Goal: Transaction & Acquisition: Purchase product/service

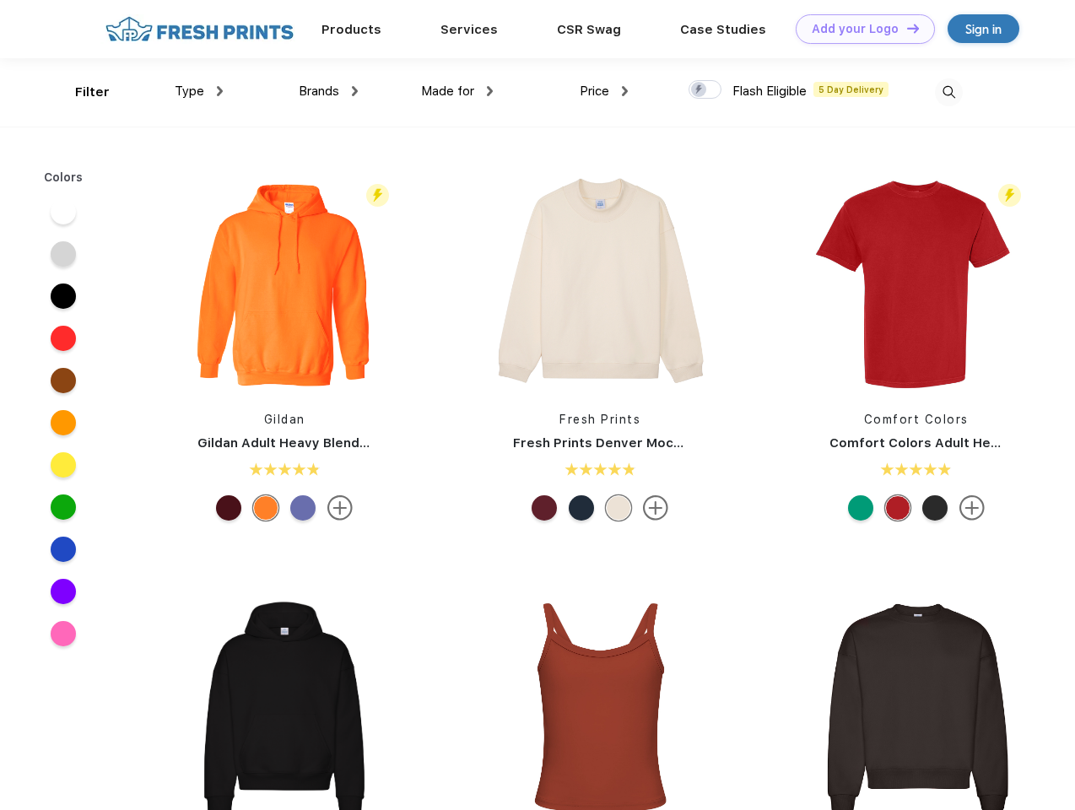
click at [859, 29] on link "Add your Logo Design Tool" at bounding box center [865, 29] width 139 height 30
click at [0, 0] on div "Design Tool" at bounding box center [0, 0] width 0 height 0
click at [905, 28] on link "Add your Logo Design Tool" at bounding box center [865, 29] width 139 height 30
click at [81, 92] on div "Filter" at bounding box center [92, 92] width 35 height 19
click at [199, 91] on span "Type" at bounding box center [190, 91] width 30 height 15
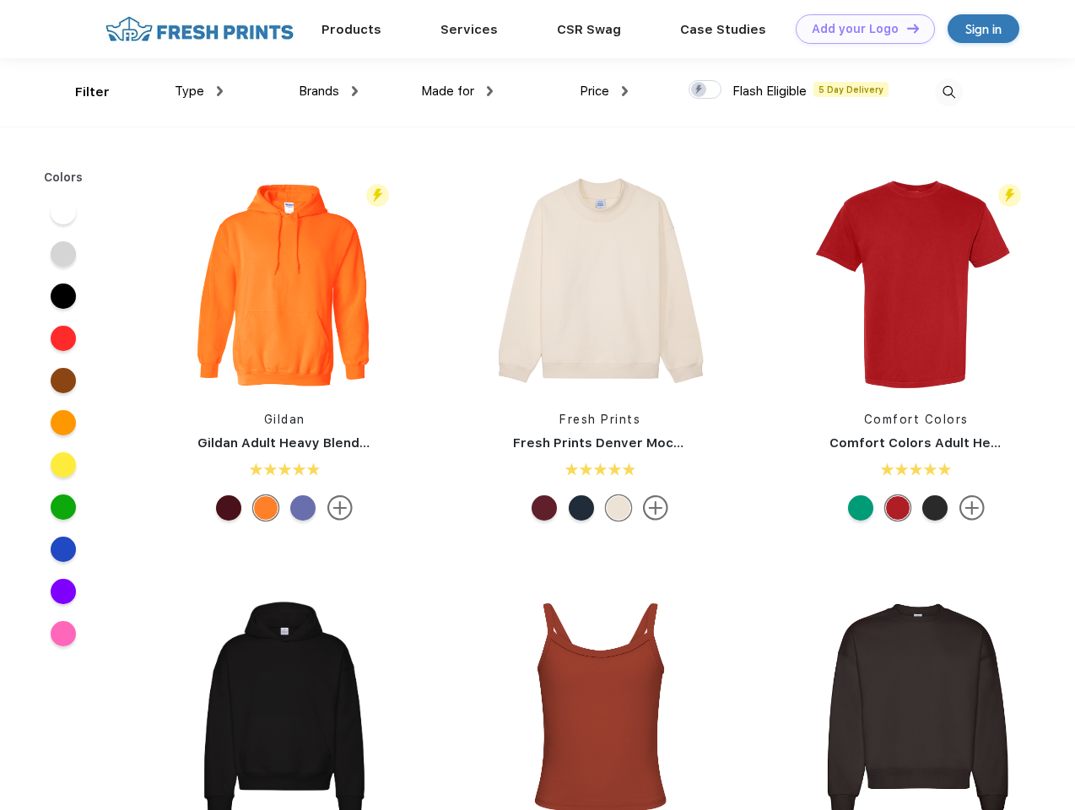
click at [328, 91] on span "Brands" at bounding box center [319, 91] width 41 height 15
click at [457, 91] on span "Made for" at bounding box center [447, 91] width 53 height 15
click at [604, 91] on span "Price" at bounding box center [595, 91] width 30 height 15
click at [705, 90] on div at bounding box center [705, 89] width 33 height 19
click at [700, 90] on input "checkbox" at bounding box center [694, 84] width 11 height 11
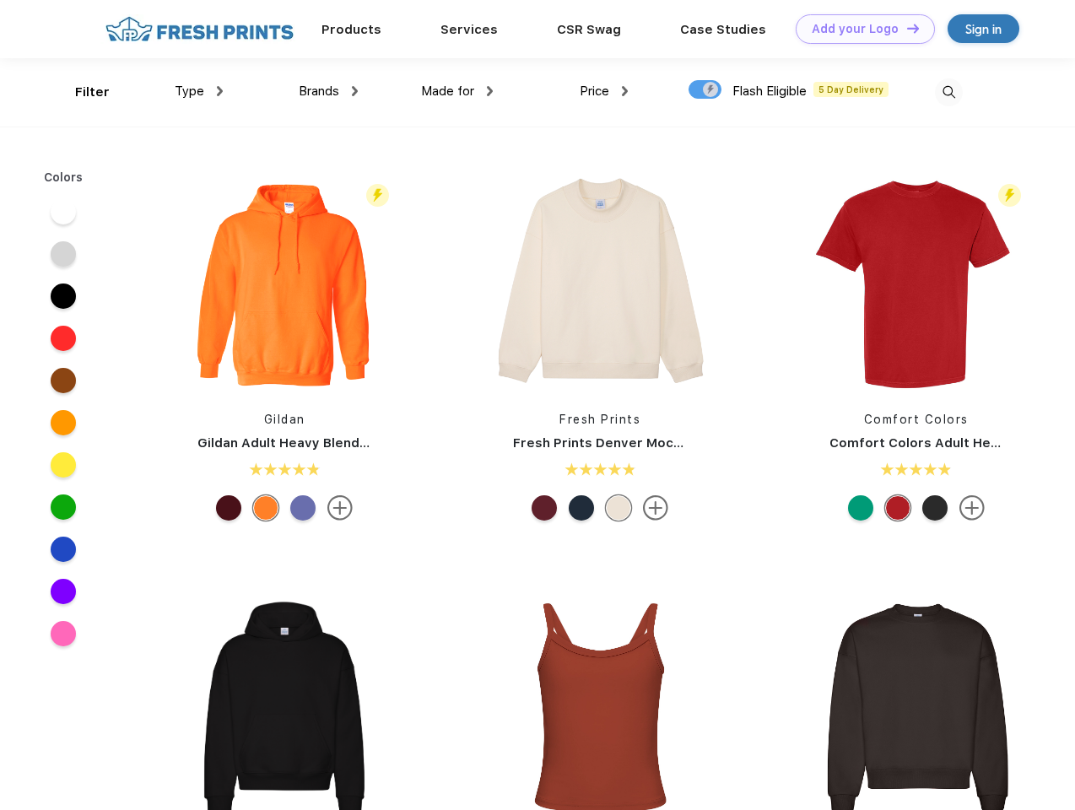
click at [948, 92] on img at bounding box center [949, 92] width 28 height 28
